Goal: Task Accomplishment & Management: Manage account settings

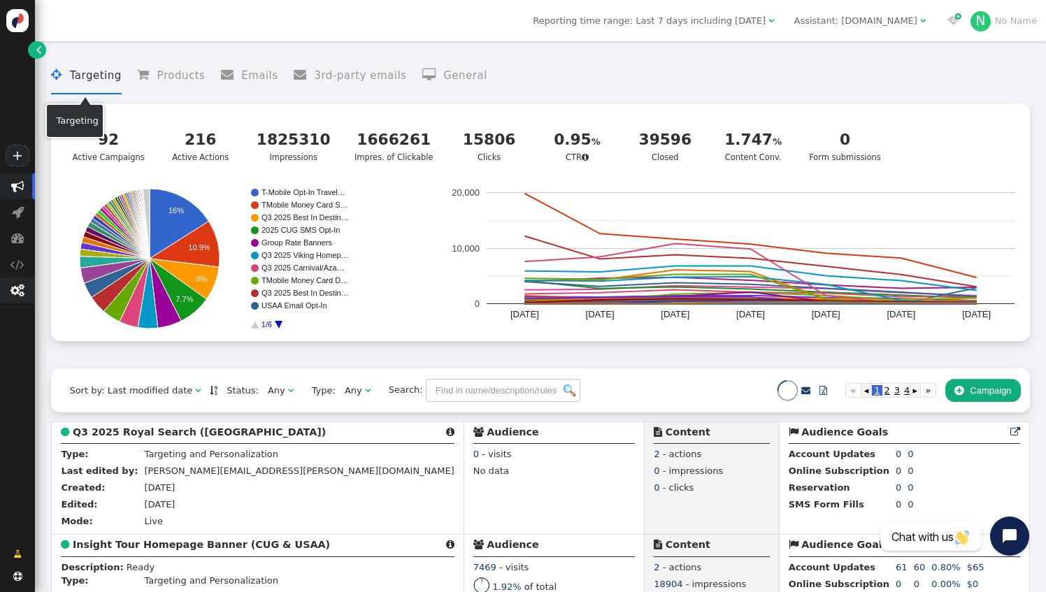
click at [13, 295] on span "" at bounding box center [17, 290] width 14 height 13
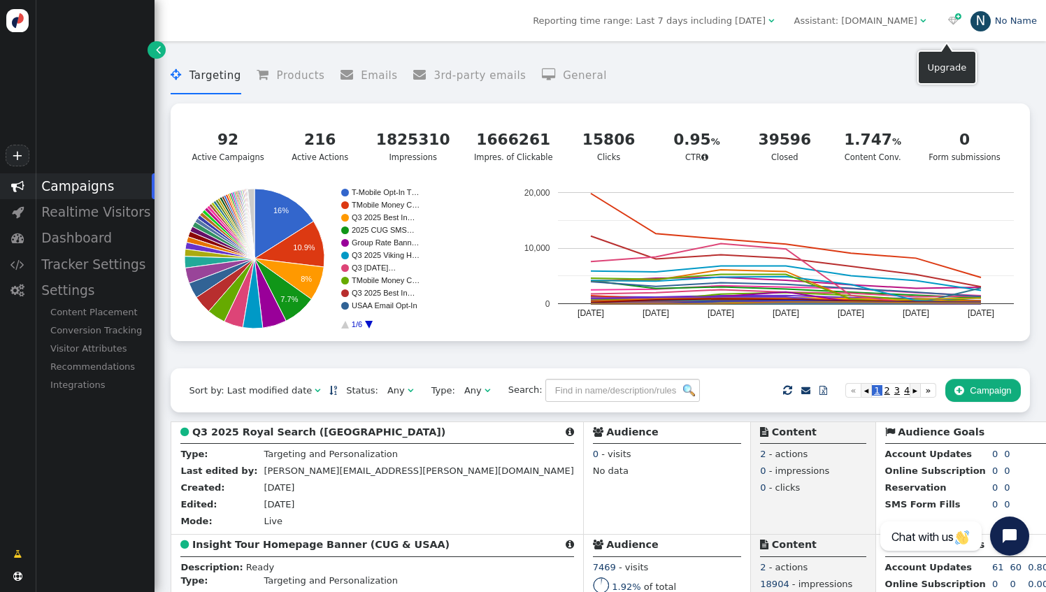
click at [980, 25] on div "N" at bounding box center [980, 21] width 21 height 21
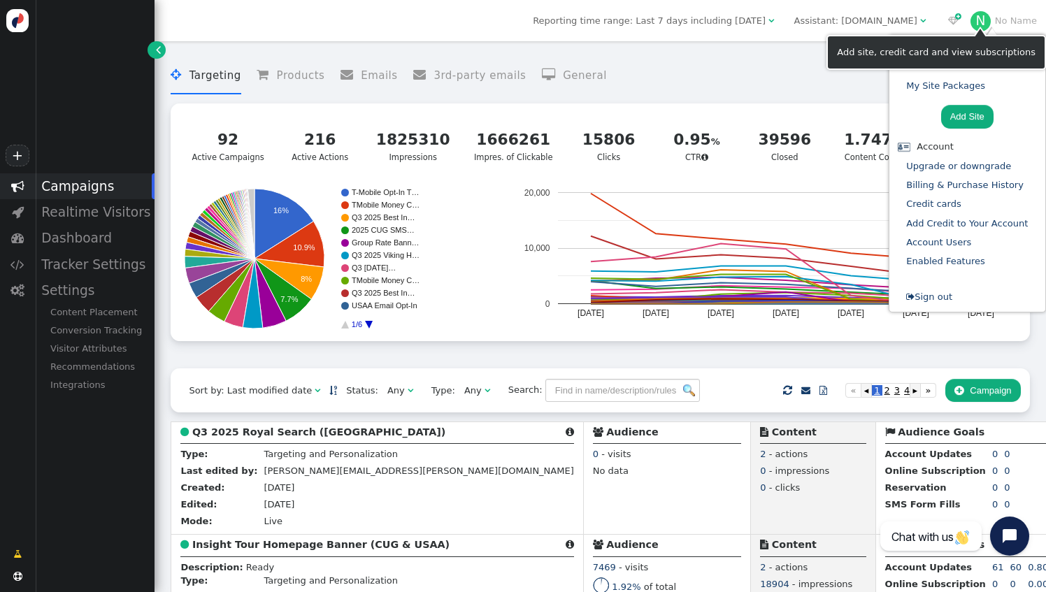
click at [943, 150] on div "Account" at bounding box center [966, 147] width 145 height 14
click at [944, 147] on div "Account" at bounding box center [966, 147] width 145 height 14
click at [917, 150] on div "Account" at bounding box center [966, 147] width 145 height 14
click at [952, 295] on link " Sign out" at bounding box center [929, 297] width 46 height 10
